Goal: Check status: Check status

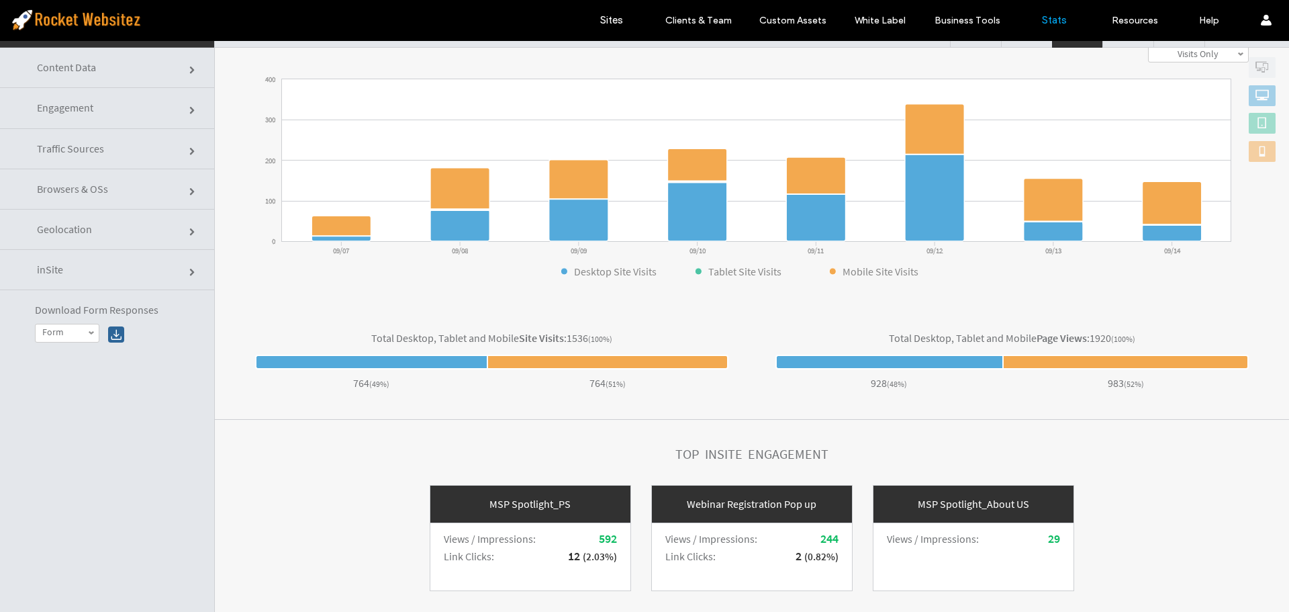
scroll to position [68, 0]
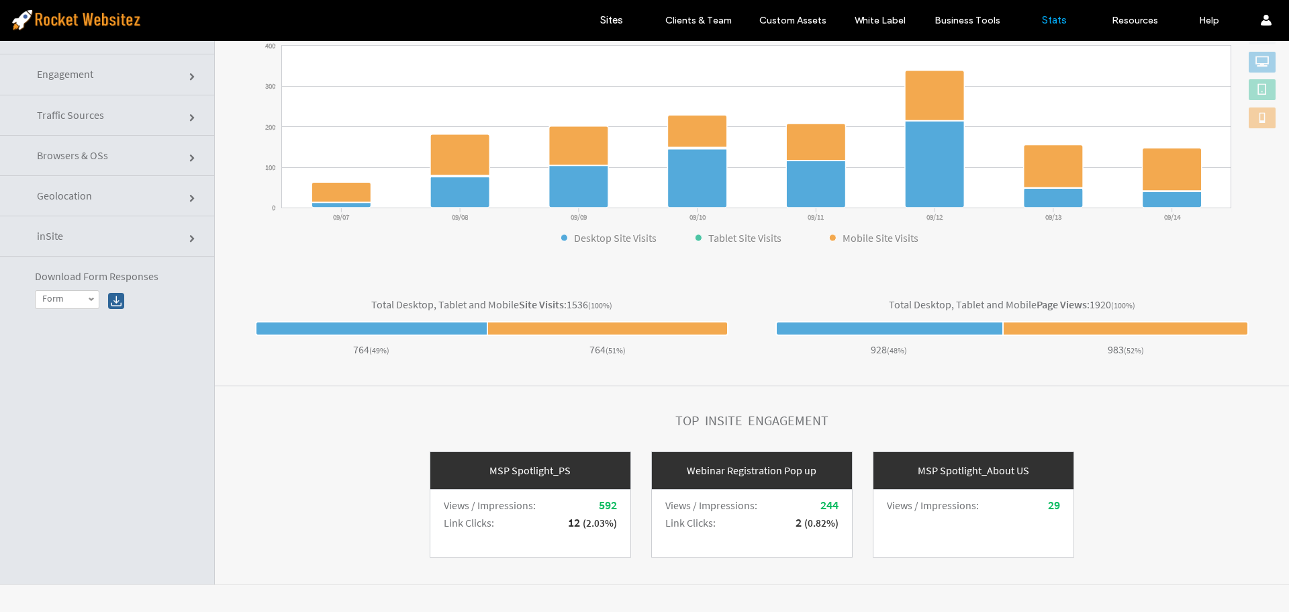
click at [104, 76] on link "Engagement" at bounding box center [107, 74] width 214 height 40
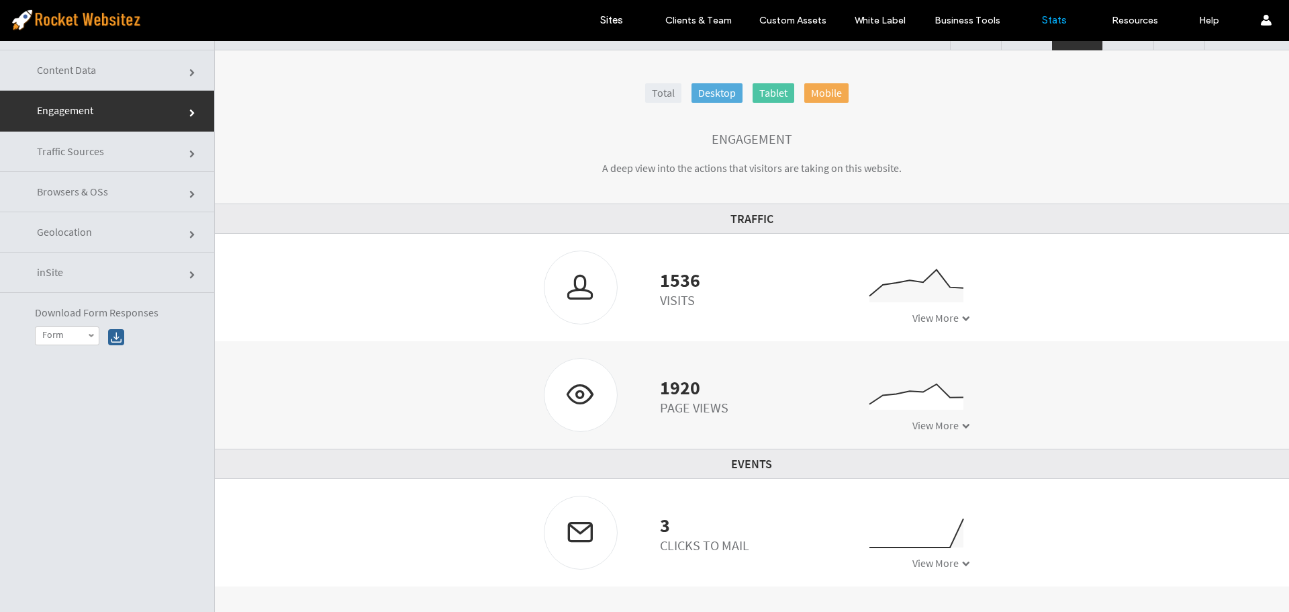
scroll to position [0, 0]
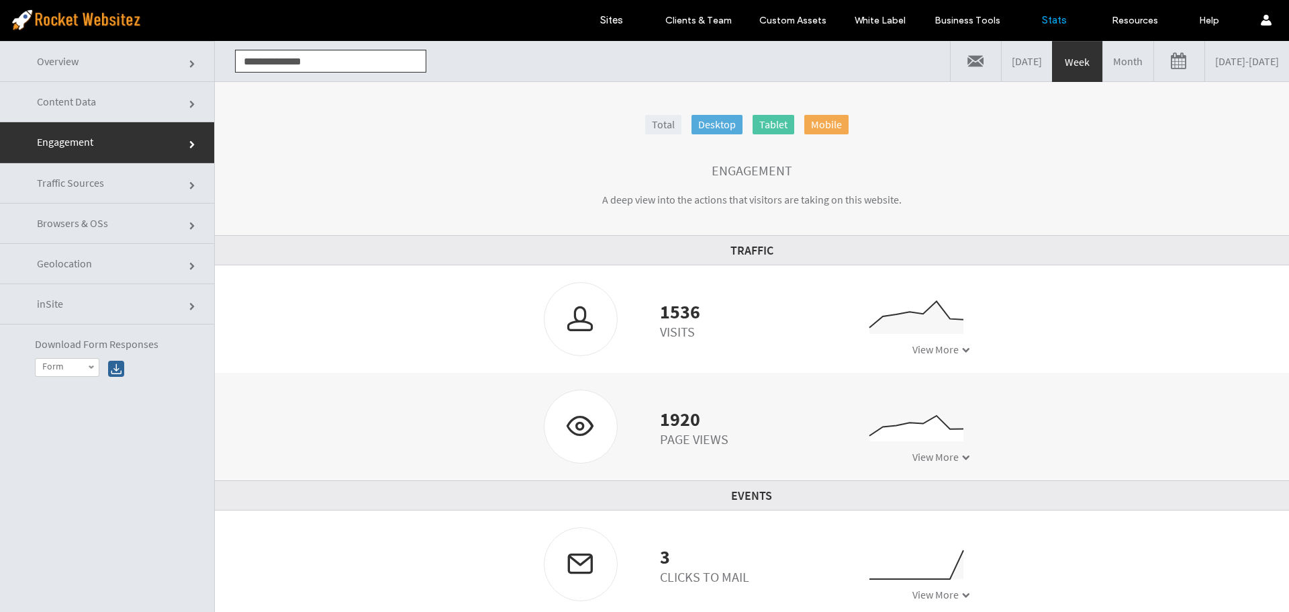
click at [1103, 59] on link "Month" at bounding box center [1128, 61] width 50 height 40
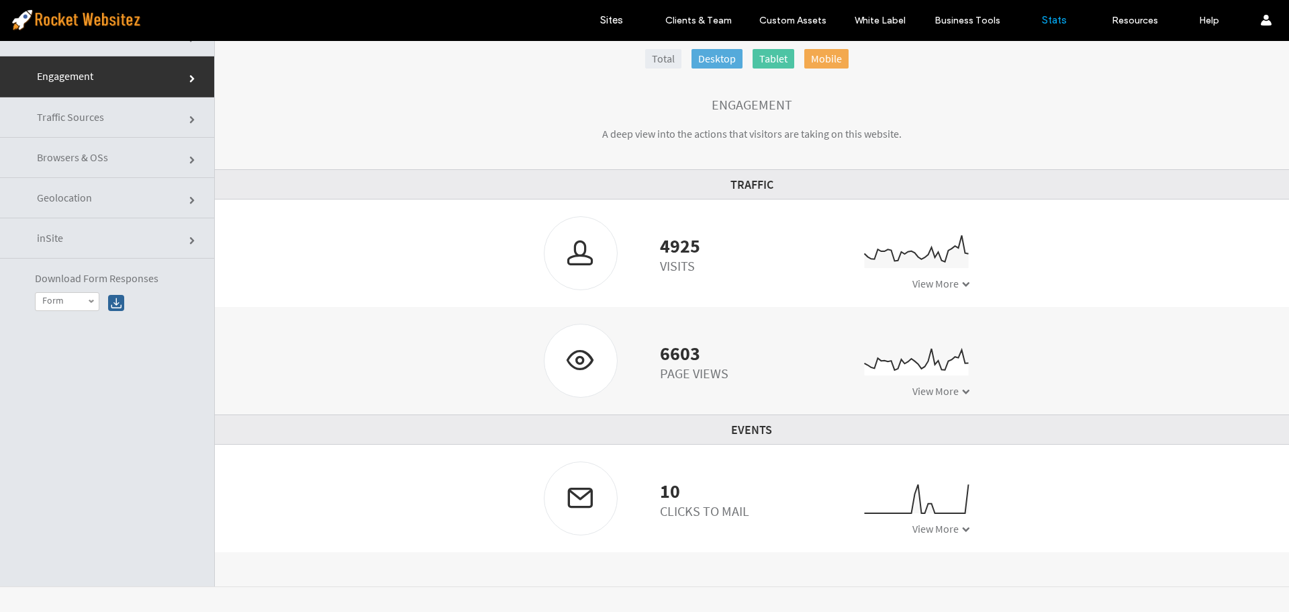
scroll to position [68, 0]
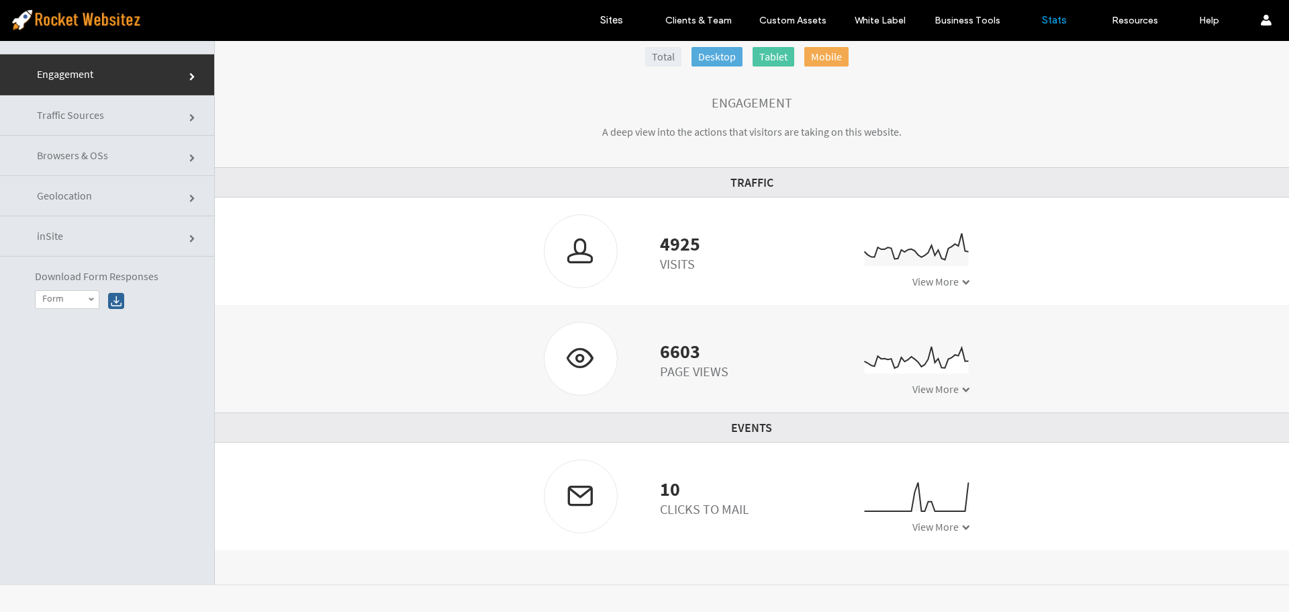
click at [46, 120] on span "Traffic Sources" at bounding box center [70, 114] width 67 height 13
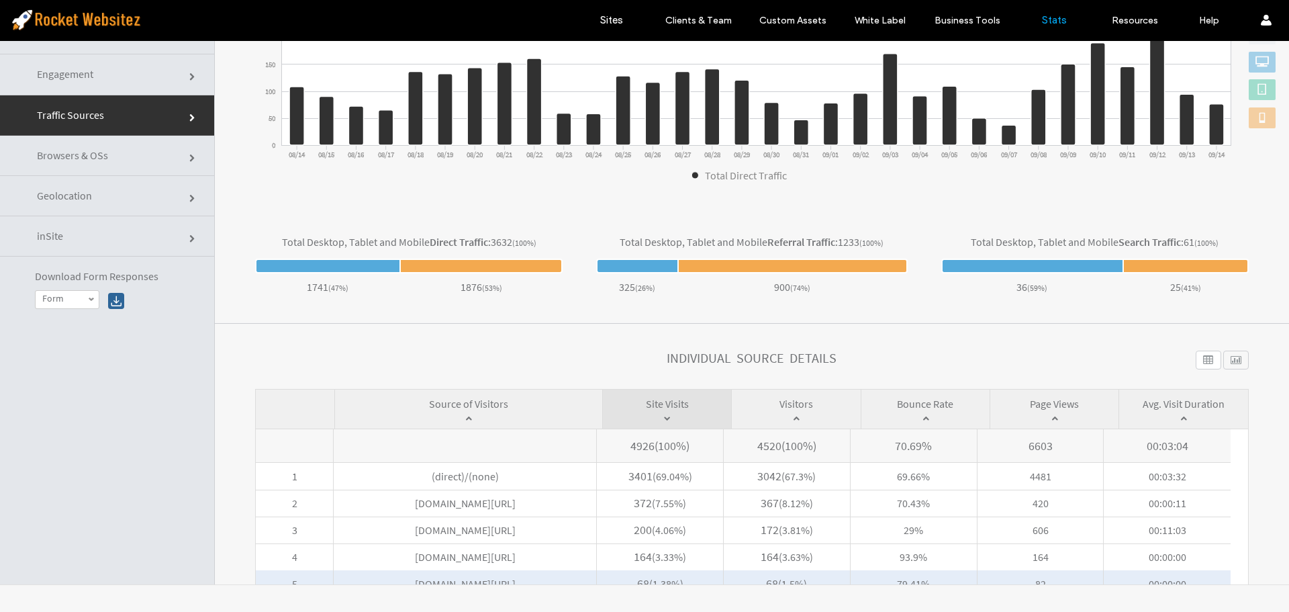
scroll to position [144, 0]
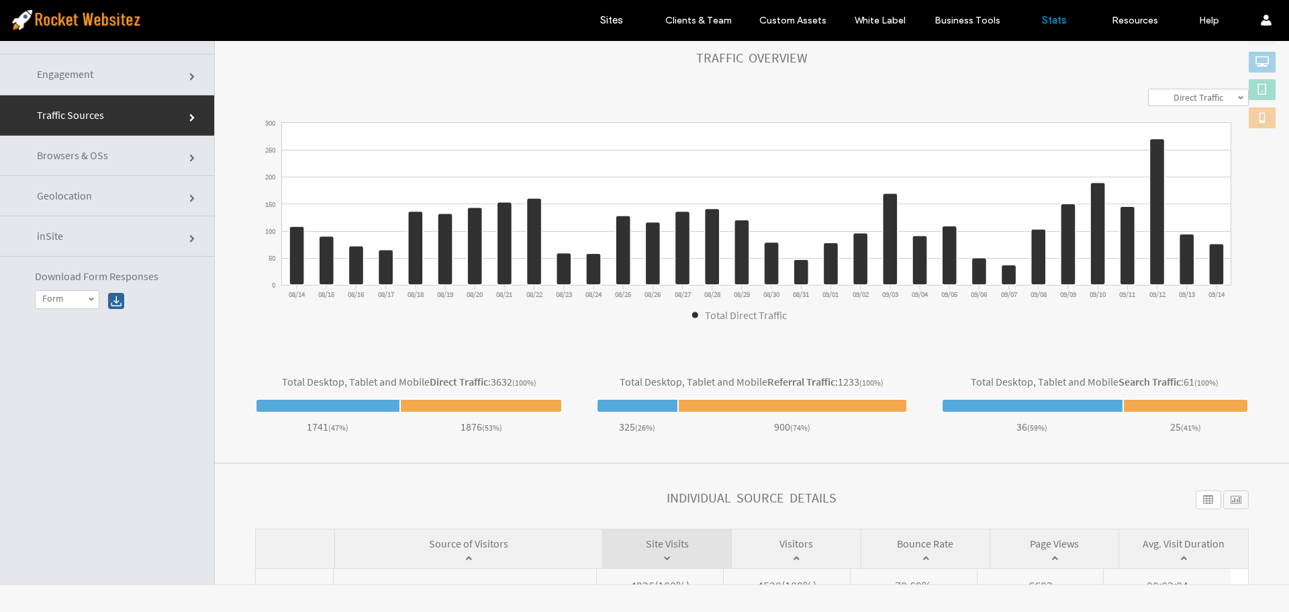
click at [99, 157] on span "Browsers & OSs" at bounding box center [72, 154] width 71 height 13
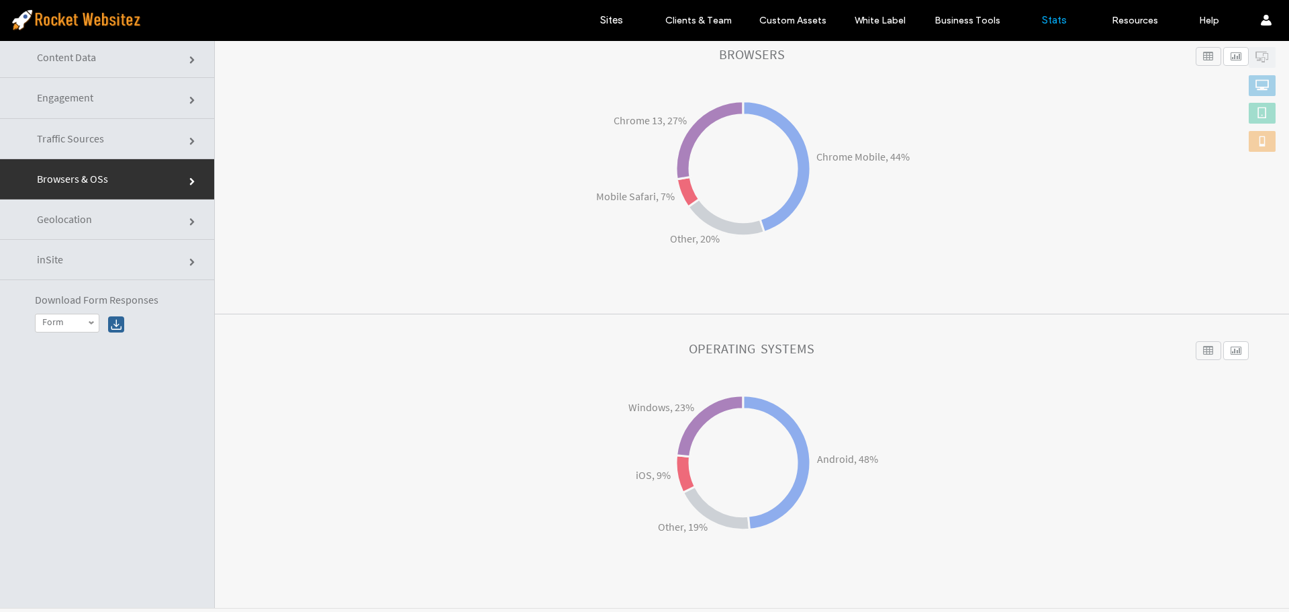
scroll to position [68, 0]
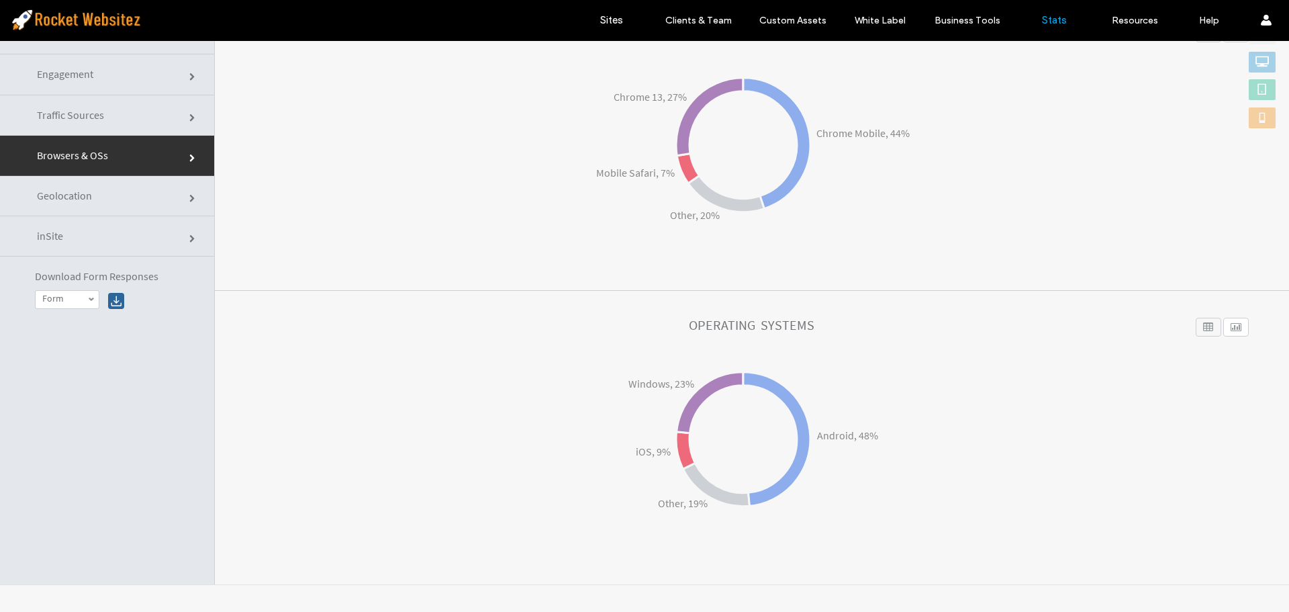
click at [83, 237] on link "inSite" at bounding box center [107, 236] width 214 height 40
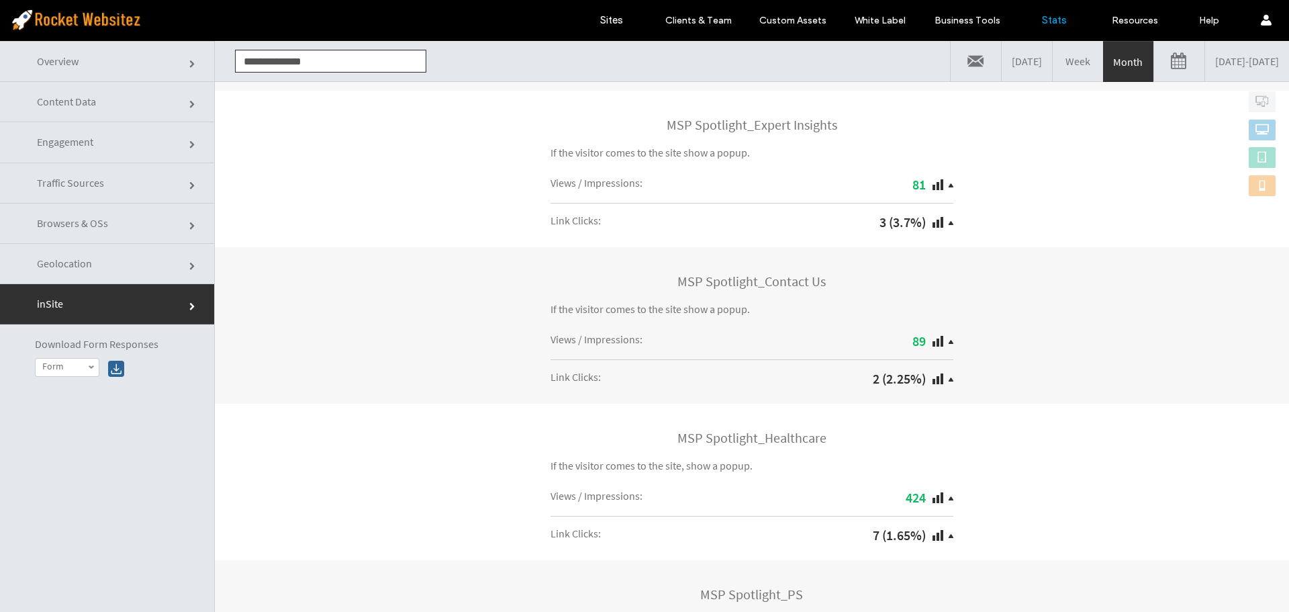
scroll to position [873, 0]
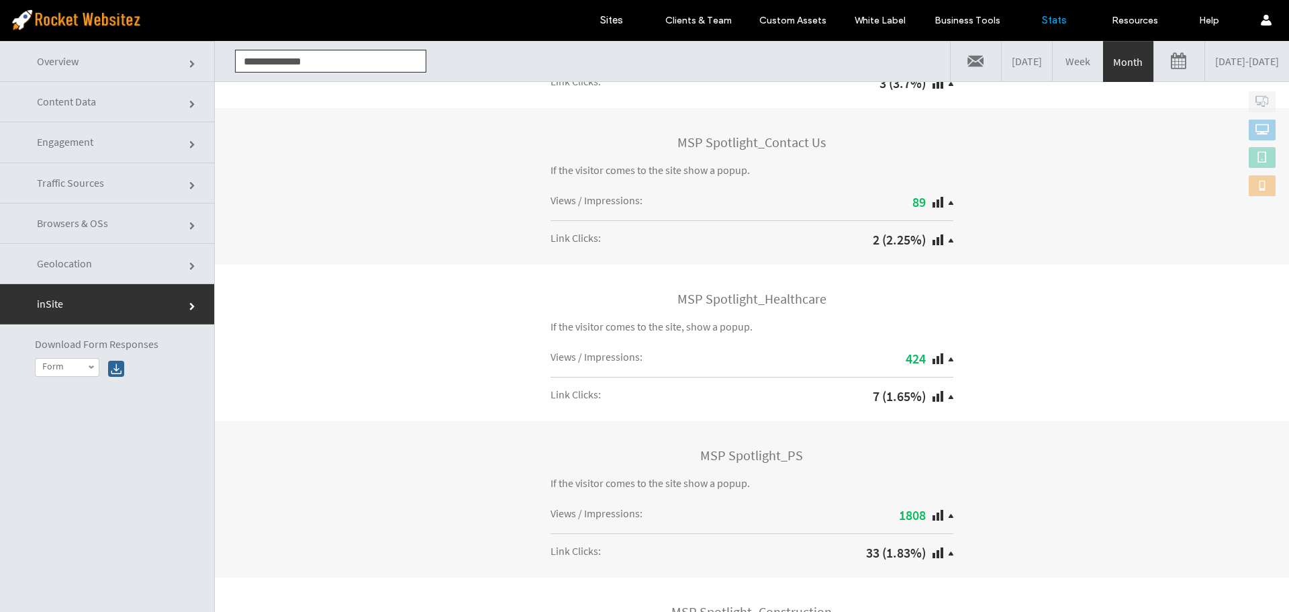
click at [63, 228] on span "Browsers & OSs" at bounding box center [72, 222] width 71 height 13
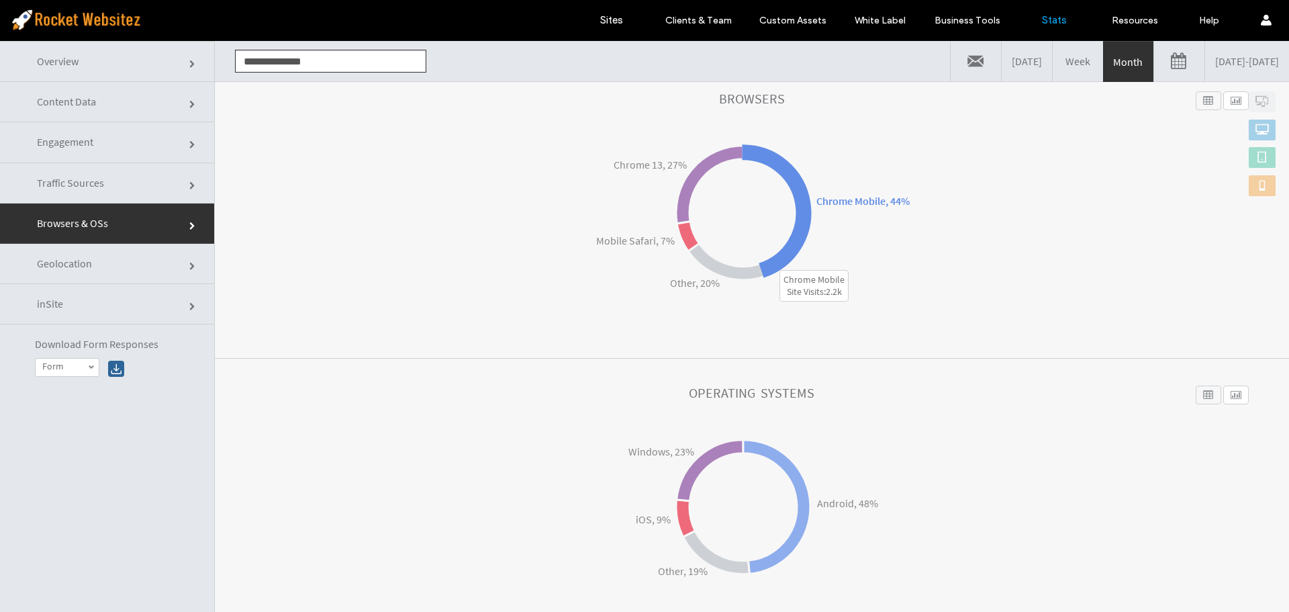
scroll to position [0, 0]
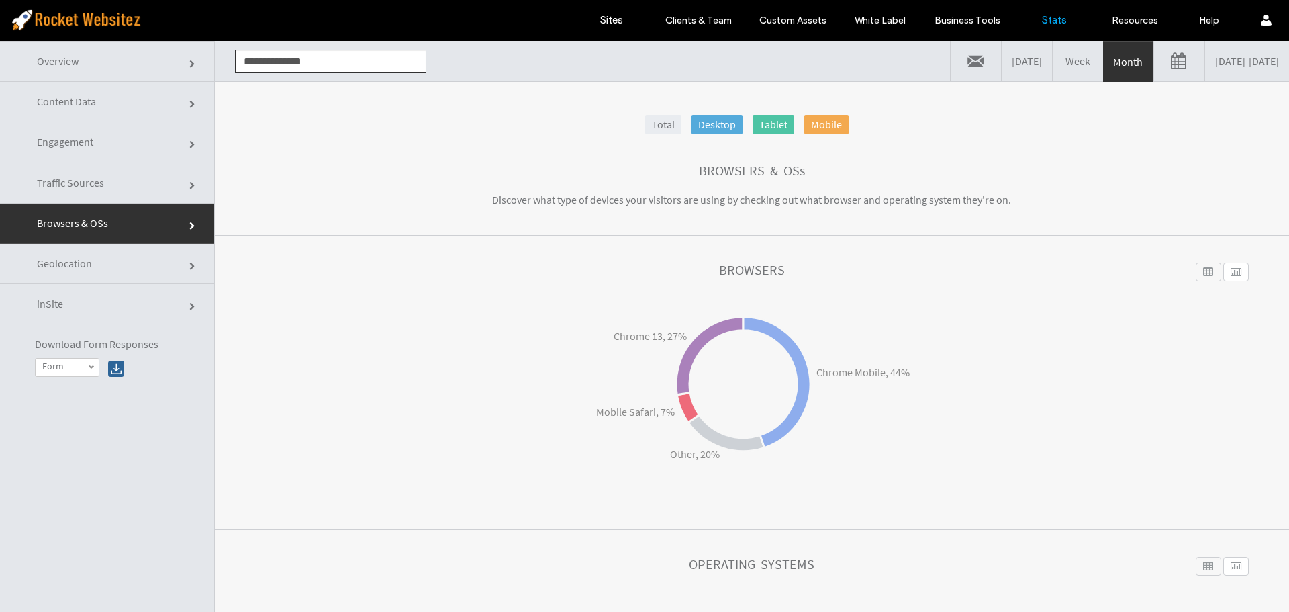
click at [113, 139] on link "Engagement" at bounding box center [107, 142] width 214 height 40
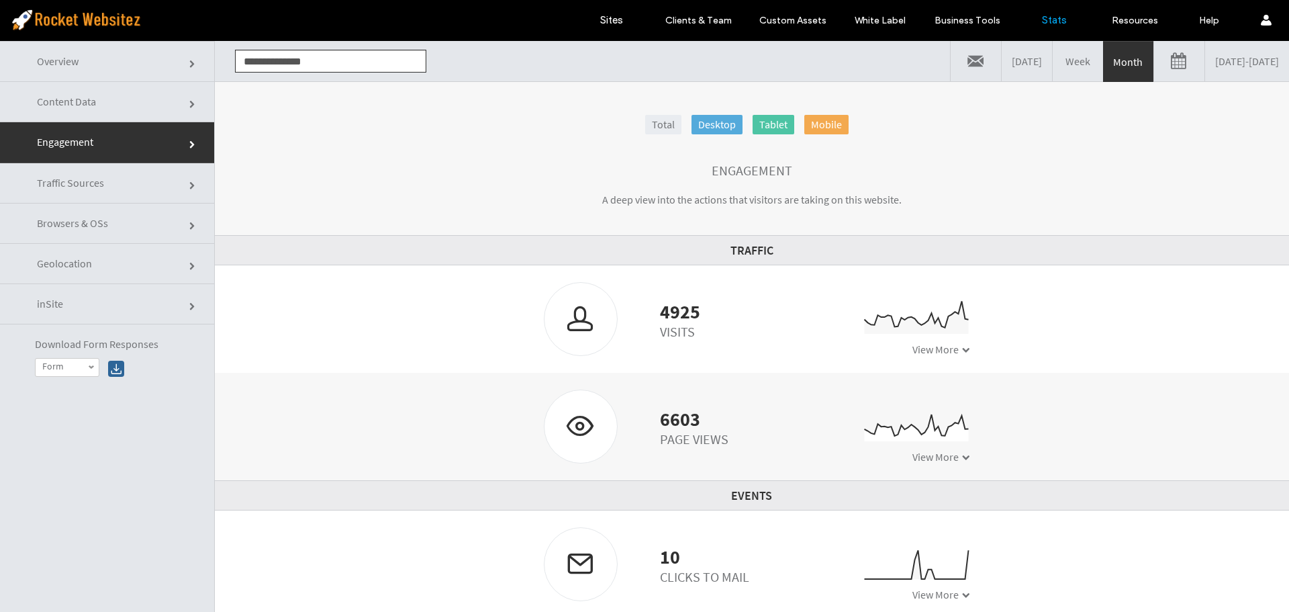
click at [79, 70] on link "Overview" at bounding box center [107, 61] width 214 height 41
